Goal: Navigation & Orientation: Go to known website

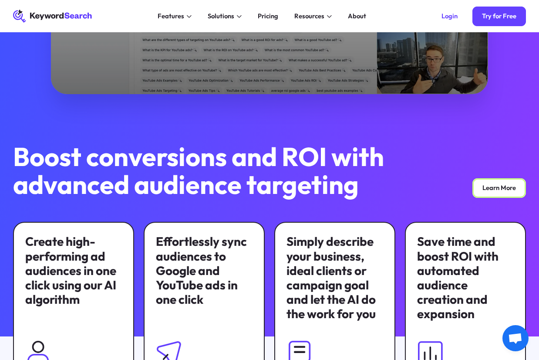
scroll to position [279, 0]
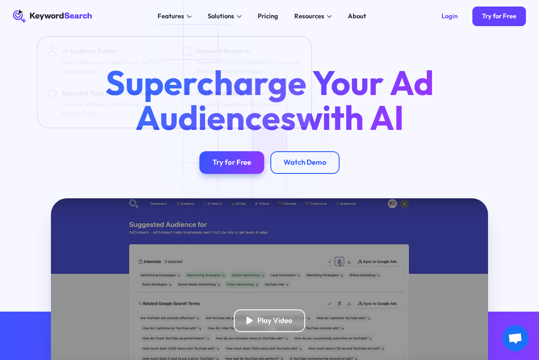
drag, startPoint x: 73, startPoint y: 17, endPoint x: 64, endPoint y: 17, distance: 8.8
click at [72, 19] on icon "KeywordSearch" at bounding box center [52, 16] width 79 height 13
